Goal: Task Accomplishment & Management: Manage account settings

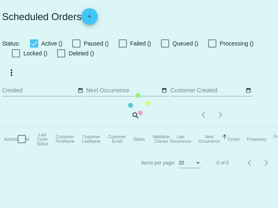
checkbox input "true"
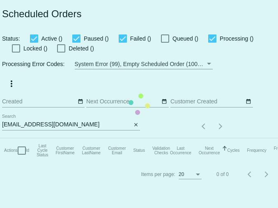
click at [42, 138] on mat-table "Actions Id Last Cycle Status Customer FirstName Customer LastName Customer Emai…" at bounding box center [178, 150] width 357 height 25
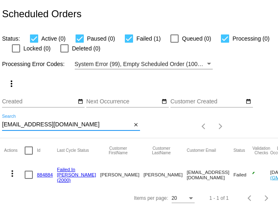
click at [43, 128] on input "[EMAIL_ADDRESS][DOMAIN_NAME]" at bounding box center [66, 124] width 129 height 7
paste input "jggoree356"
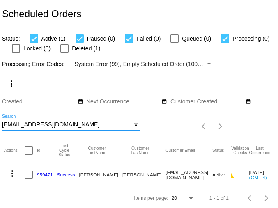
type input "[EMAIL_ADDRESS][DOMAIN_NAME]"
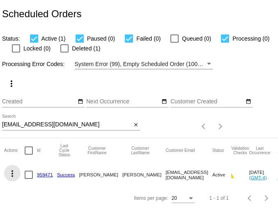
click at [11, 173] on mat-icon "more_vert" at bounding box center [12, 174] width 10 height 10
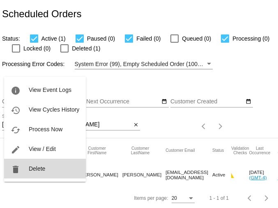
click at [30, 169] on span "Delete" at bounding box center [37, 168] width 16 height 7
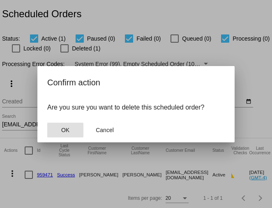
click at [71, 129] on button "OK" at bounding box center [65, 130] width 36 height 15
